Goal: Task Accomplishment & Management: Manage account settings

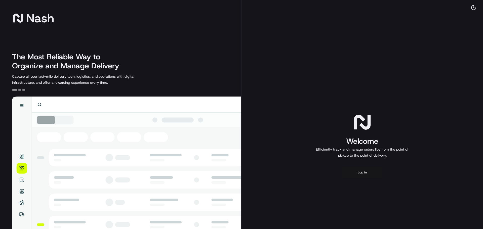
click at [358, 173] on button "Log in" at bounding box center [362, 173] width 40 height 12
